Goal: Book appointment/travel/reservation

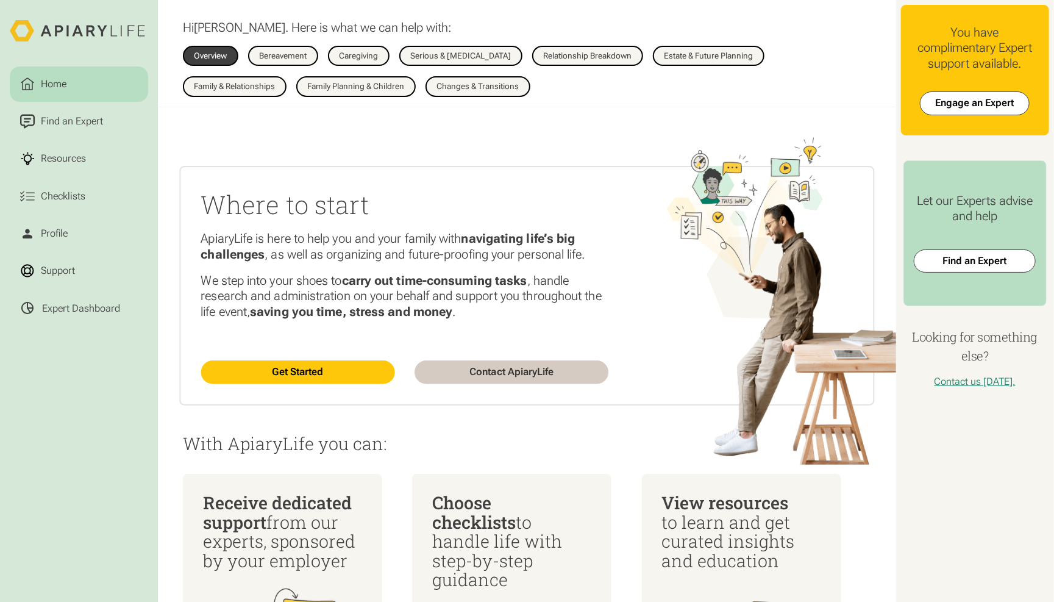
click at [341, 52] on div "Caregiving" at bounding box center [359, 56] width 39 height 9
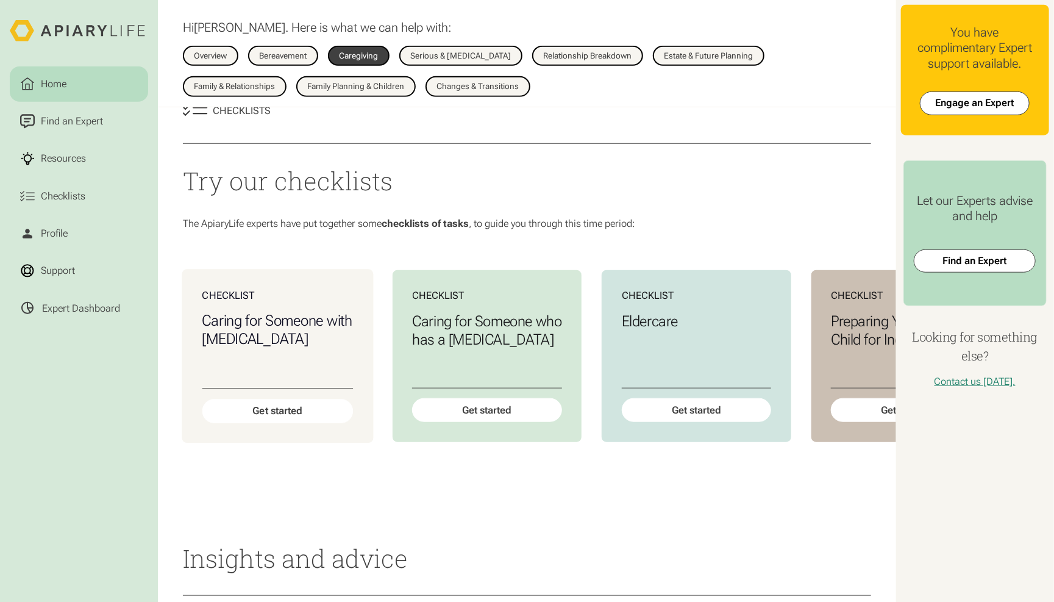
scroll to position [473, 0]
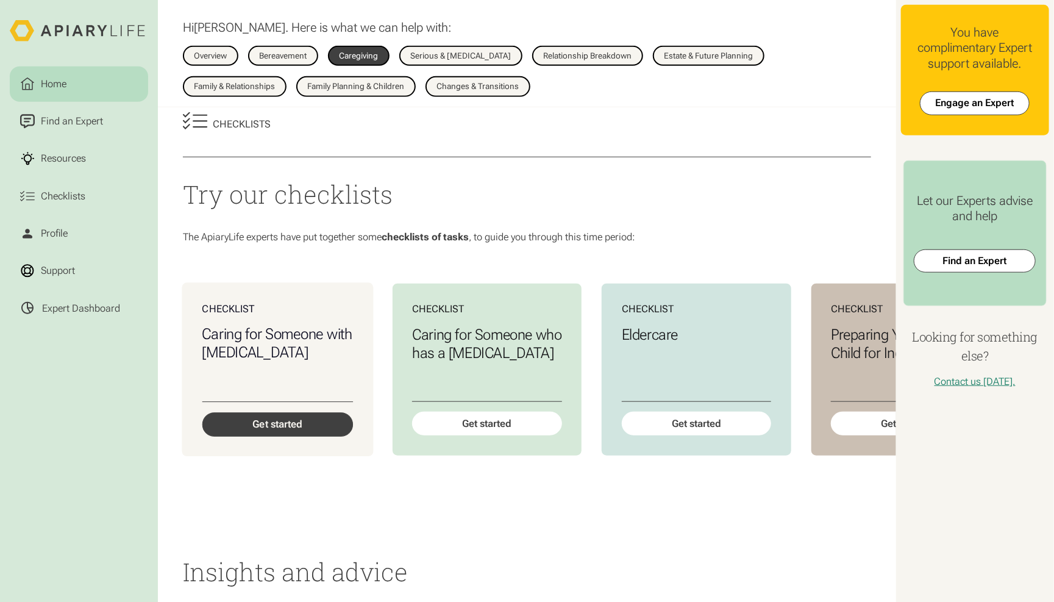
click at [257, 412] on div "Get started" at bounding box center [277, 424] width 151 height 24
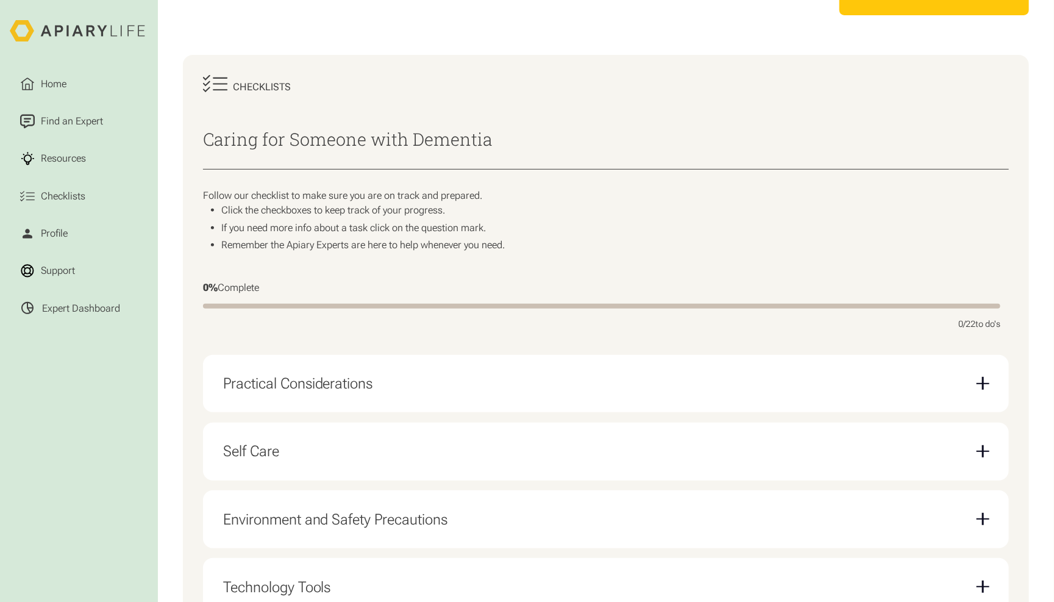
scroll to position [121, 0]
click at [984, 376] on div "Email Form" at bounding box center [982, 382] width 1 height 12
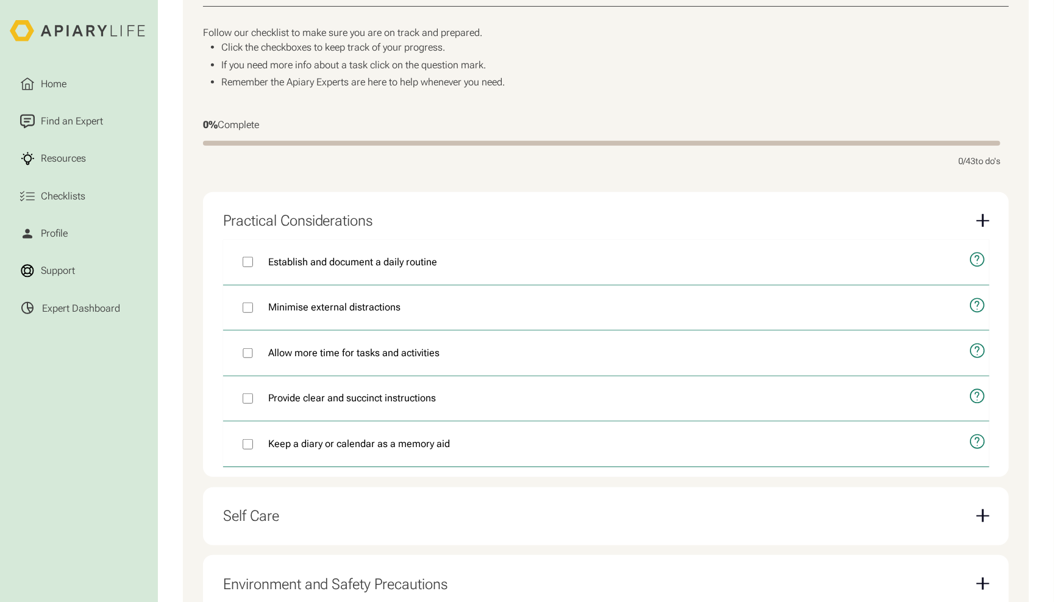
scroll to position [298, 0]
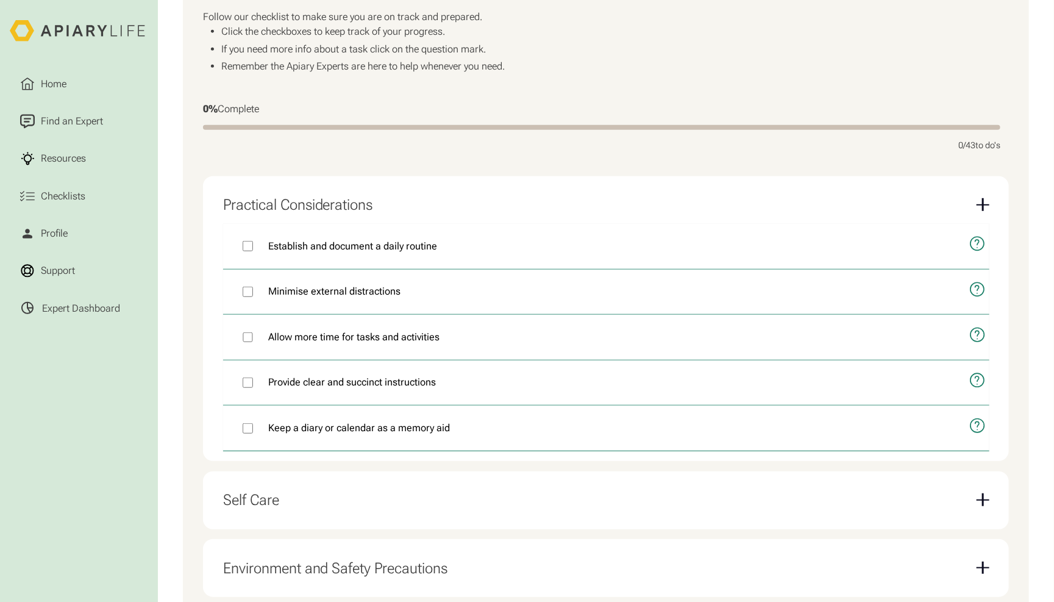
click at [310, 549] on div "Environment and Safety Precautions" at bounding box center [606, 568] width 766 height 38
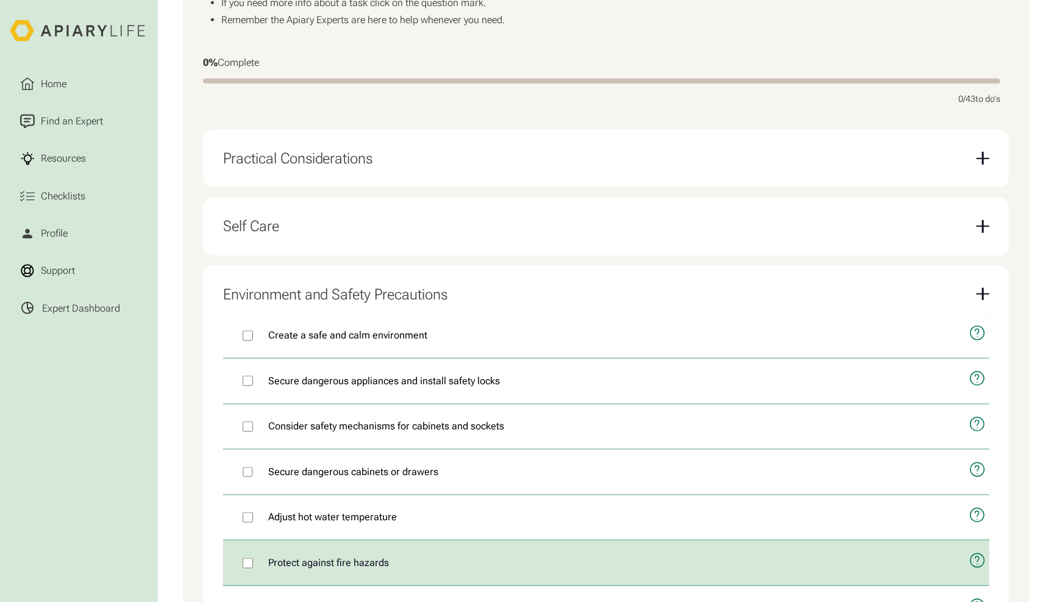
scroll to position [346, 0]
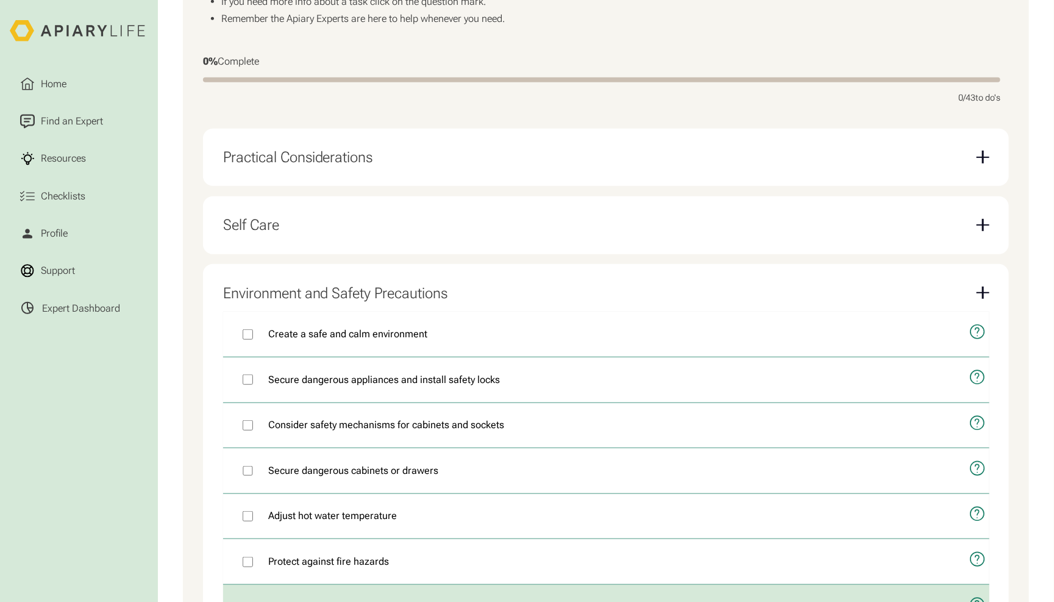
click at [979, 601] on icon "open modal" at bounding box center [978, 605] width 4 height 8
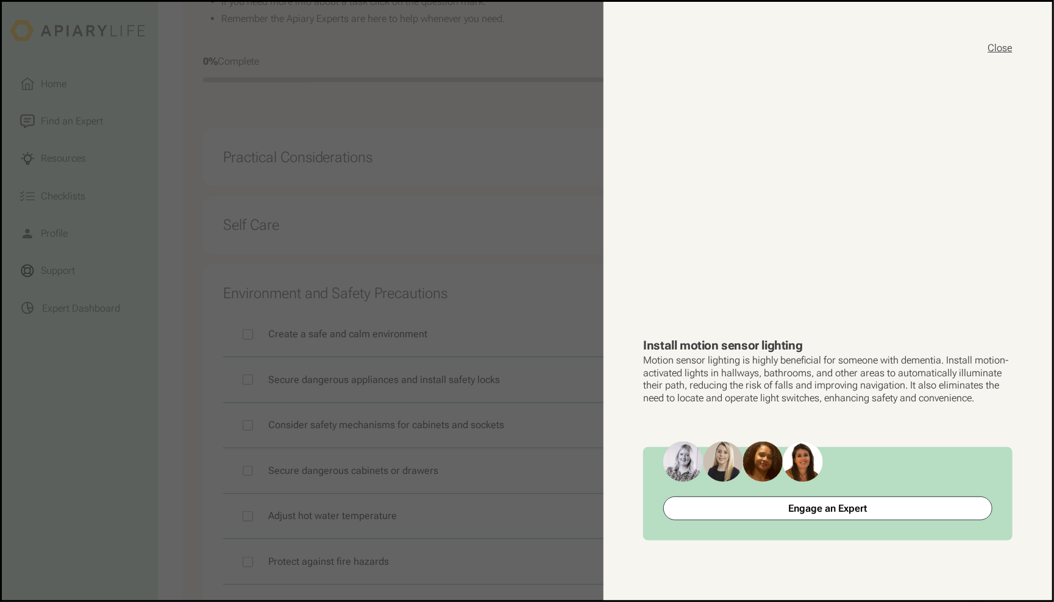
click at [1007, 41] on button "Close" at bounding box center [1000, 47] width 24 height 13
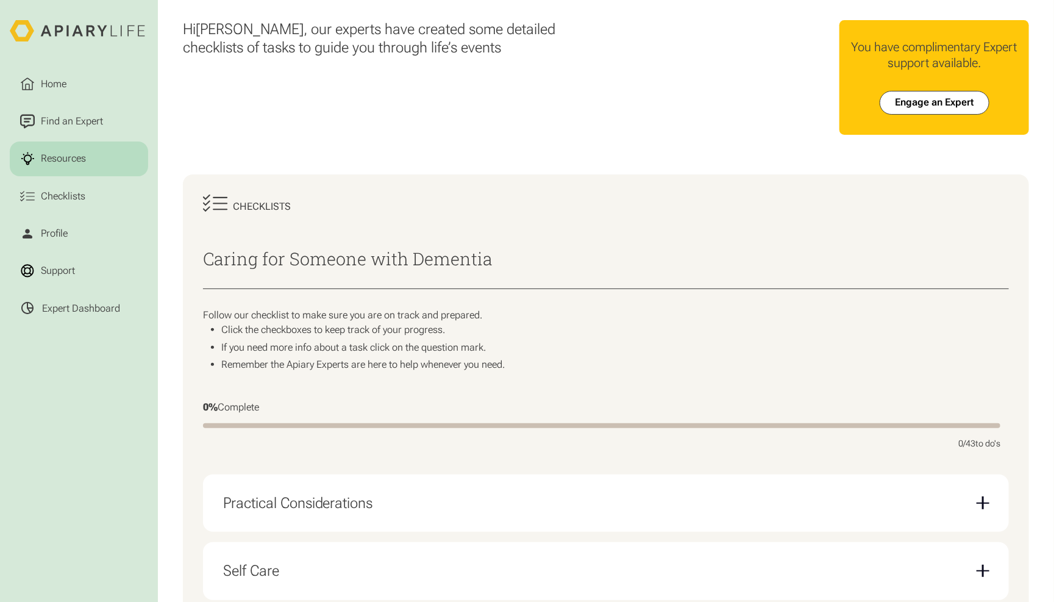
scroll to position [0, 0]
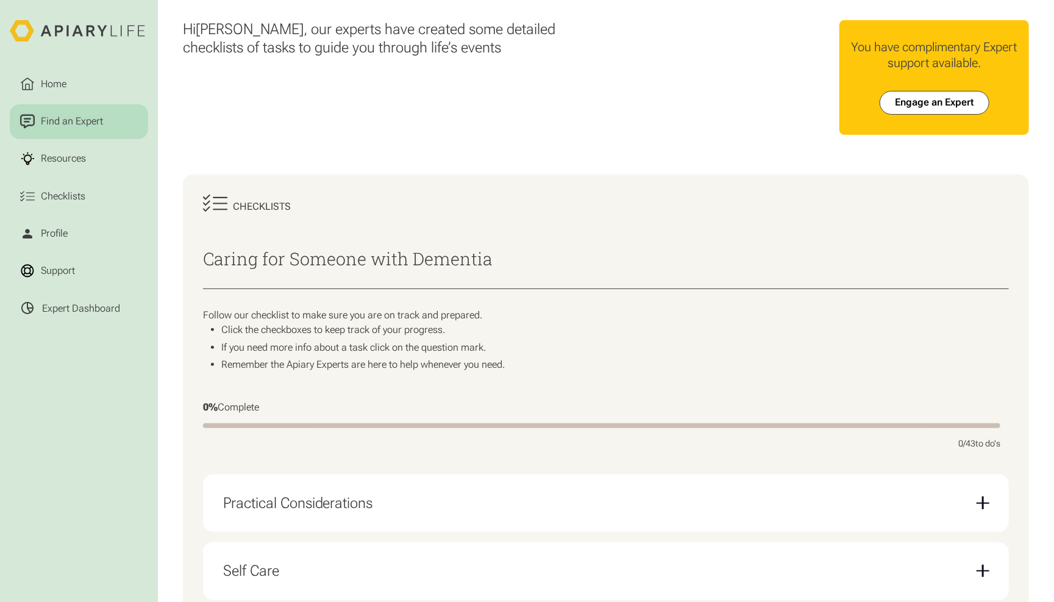
click at [43, 114] on div "Find an Expert" at bounding box center [71, 121] width 67 height 15
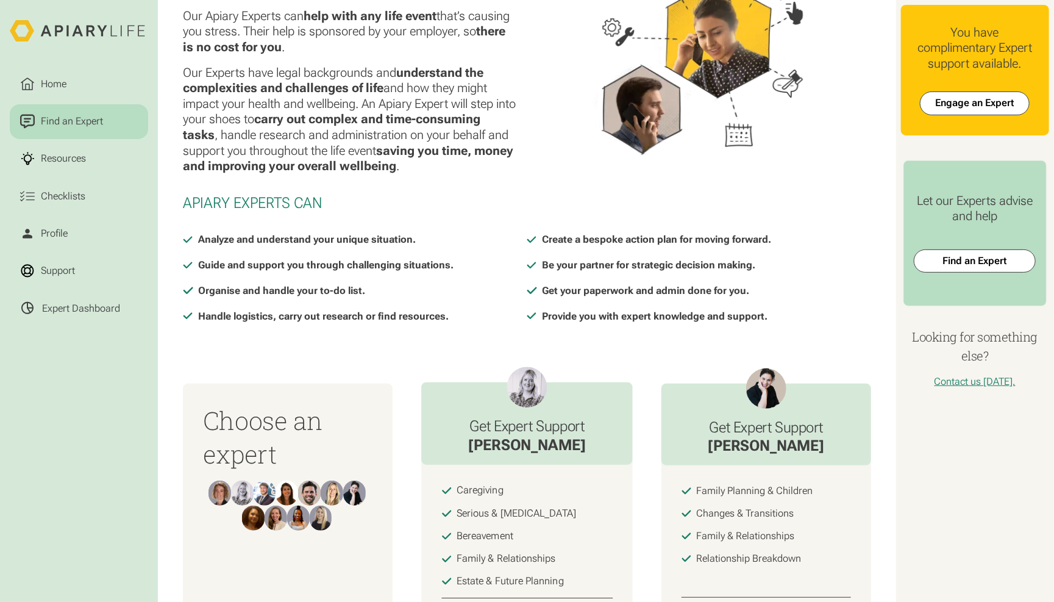
scroll to position [99, 0]
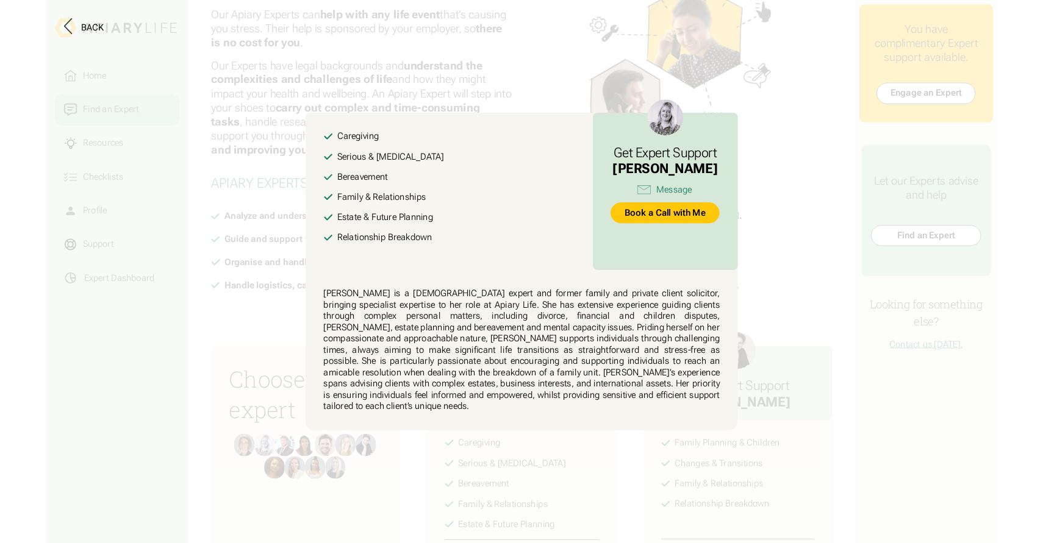
scroll to position [0, 0]
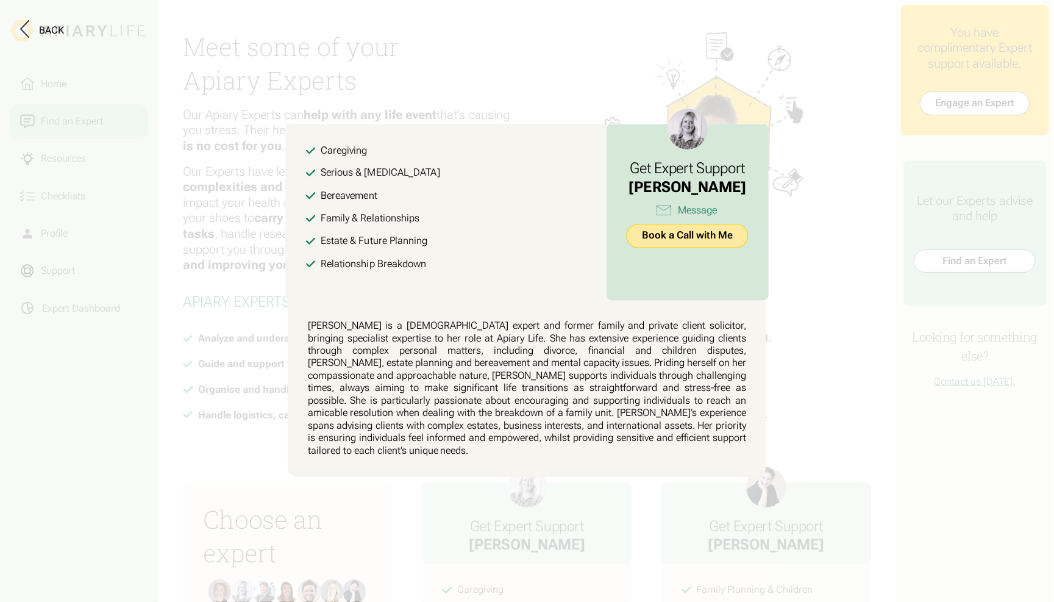
click at [658, 245] on link "Book a Call with Me" at bounding box center [688, 236] width 122 height 24
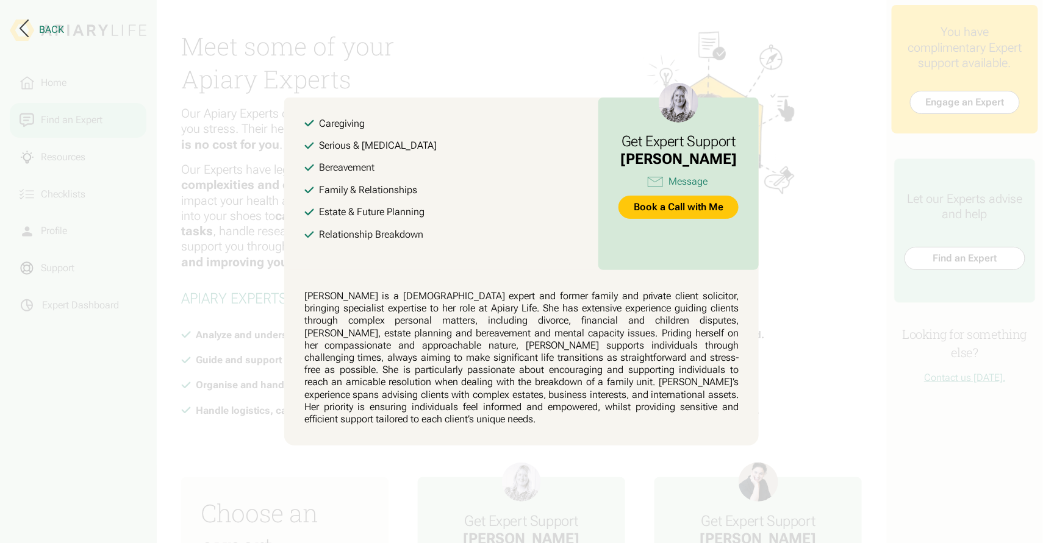
click at [45, 25] on div "Back" at bounding box center [51, 30] width 25 height 12
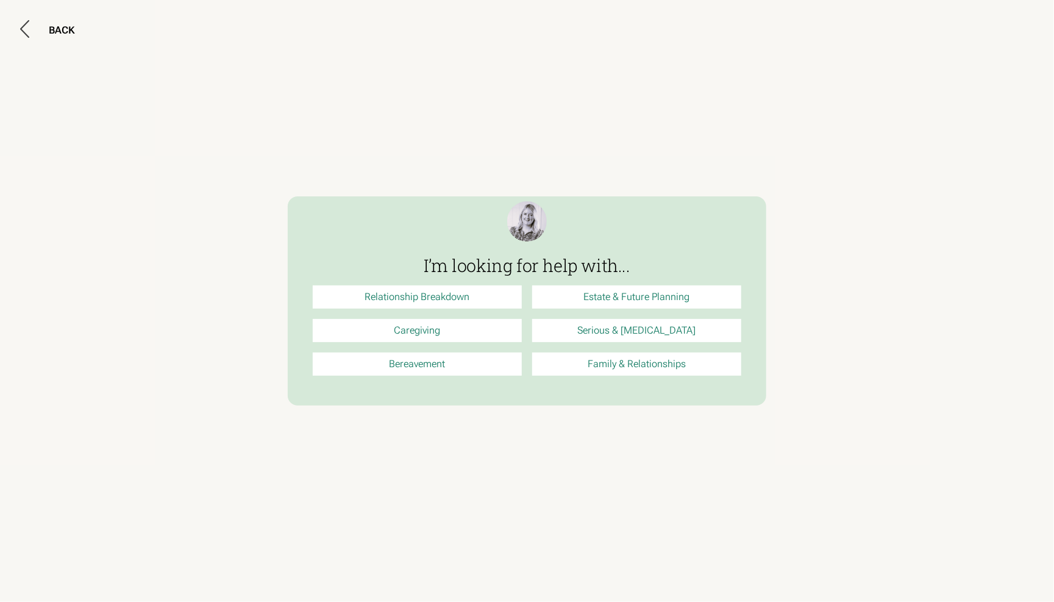
click at [446, 301] on link "Relationship Breakdown" at bounding box center [417, 296] width 209 height 23
click at [64, 15] on div "BACK" at bounding box center [527, 301] width 1054 height 602
click at [56, 27] on div "BACK" at bounding box center [62, 30] width 26 height 12
click at [51, 29] on div "BACK" at bounding box center [62, 30] width 26 height 12
click at [20, 23] on icon at bounding box center [24, 29] width 9 height 18
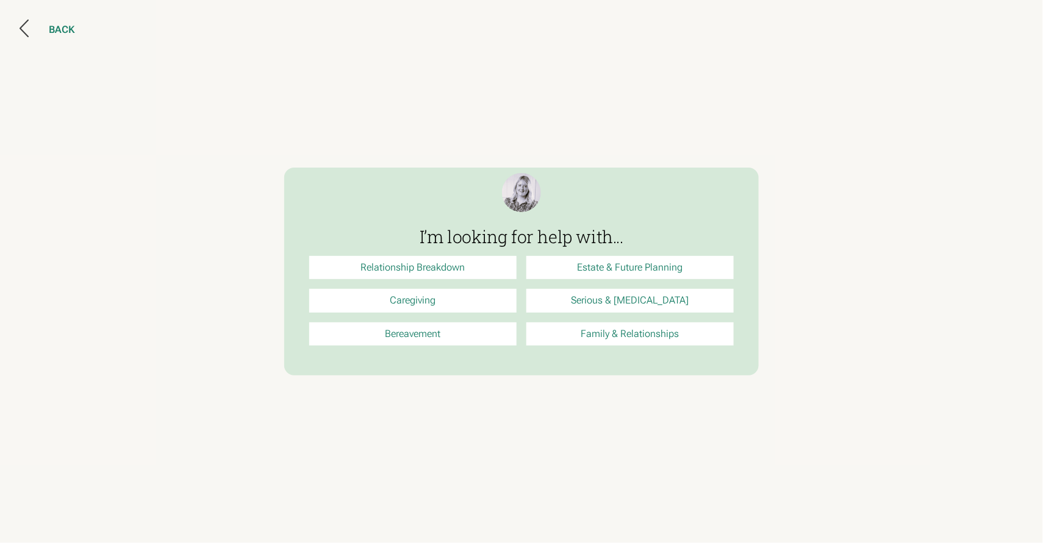
click at [33, 22] on div at bounding box center [34, 30] width 29 height 21
click at [59, 27] on div "BACK" at bounding box center [62, 30] width 26 height 12
click at [15, 30] on div "BACK" at bounding box center [521, 271] width 1043 height 543
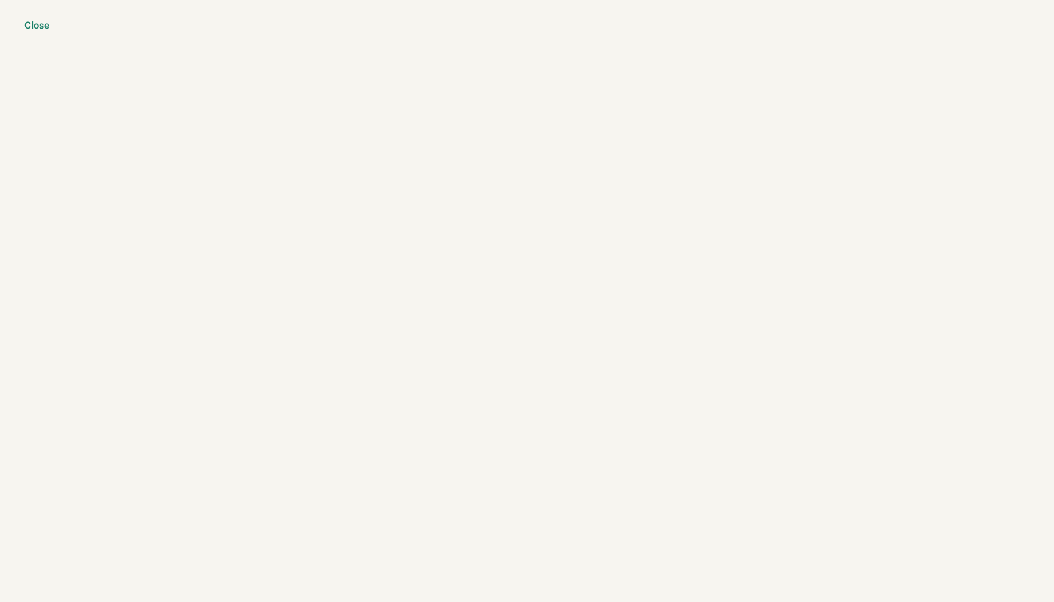
click at [33, 26] on div "Close" at bounding box center [36, 26] width 25 height 12
